Goal: Find specific page/section: Find specific page/section

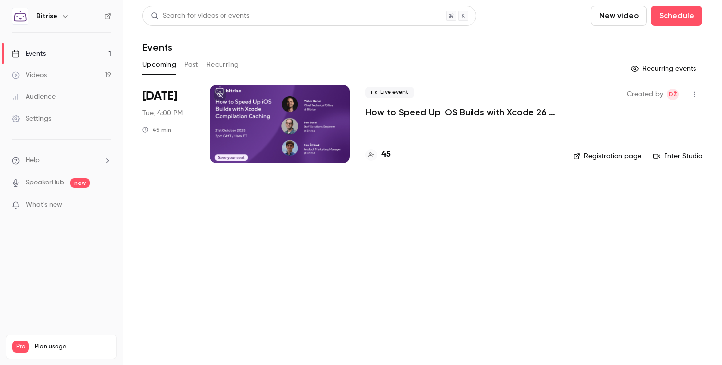
click at [460, 115] on p "How to Speed Up iOS Builds with Xcode 26 Compilation Caching" at bounding box center [462, 112] width 192 height 12
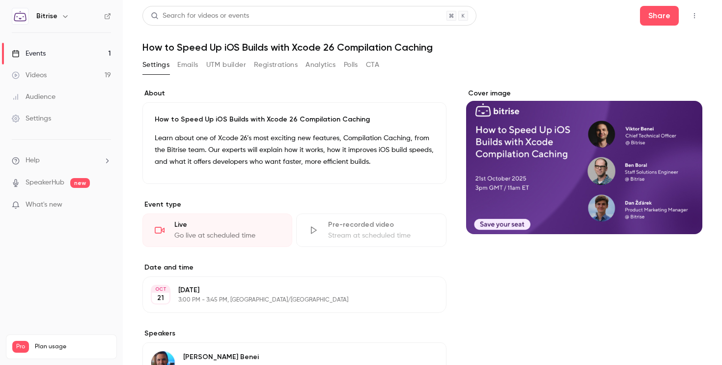
click at [286, 66] on button "Registrations" at bounding box center [276, 65] width 44 height 16
